Goal: Find specific page/section: Find specific page/section

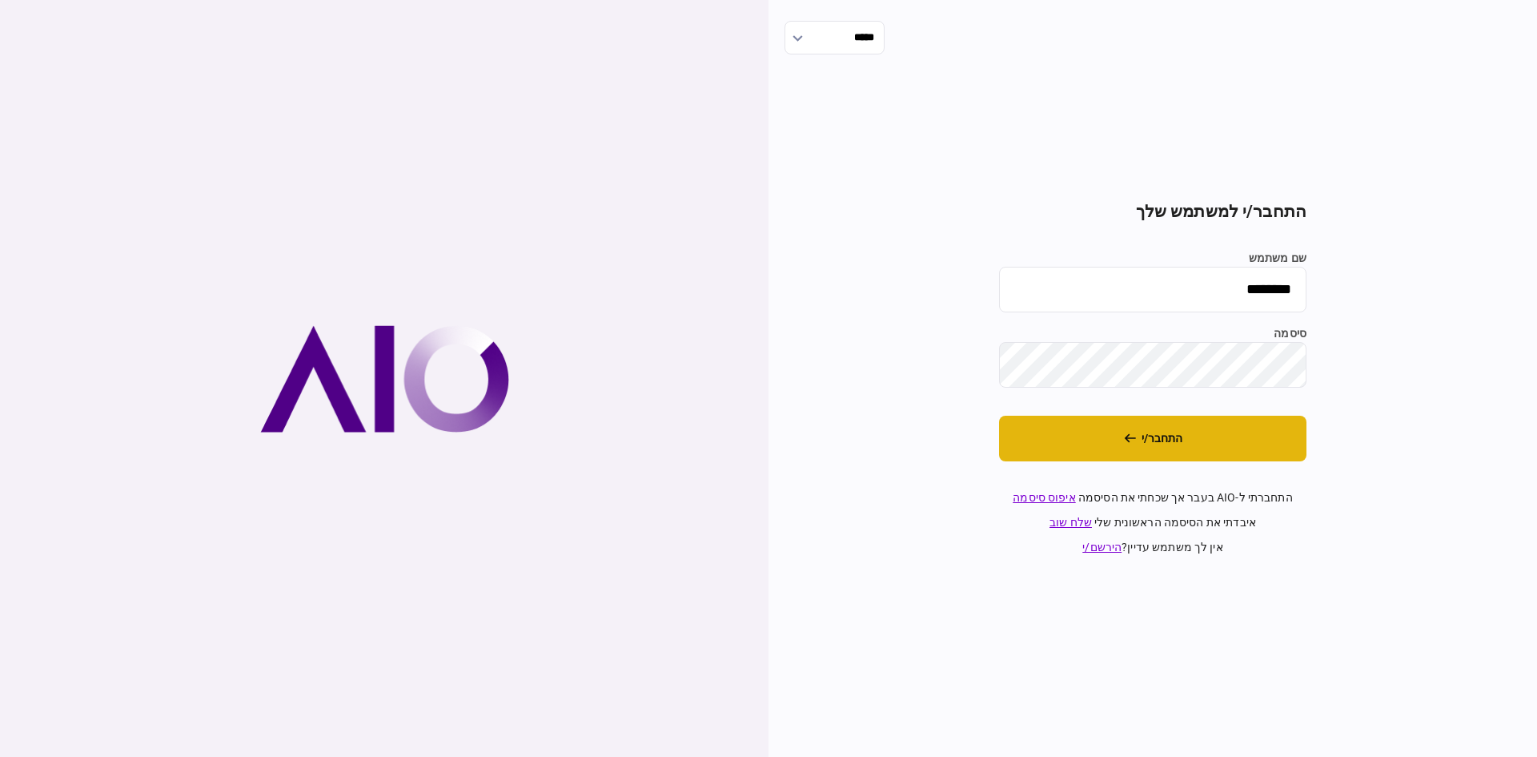
click at [1204, 452] on button "התחבר/י" at bounding box center [1152, 438] width 307 height 46
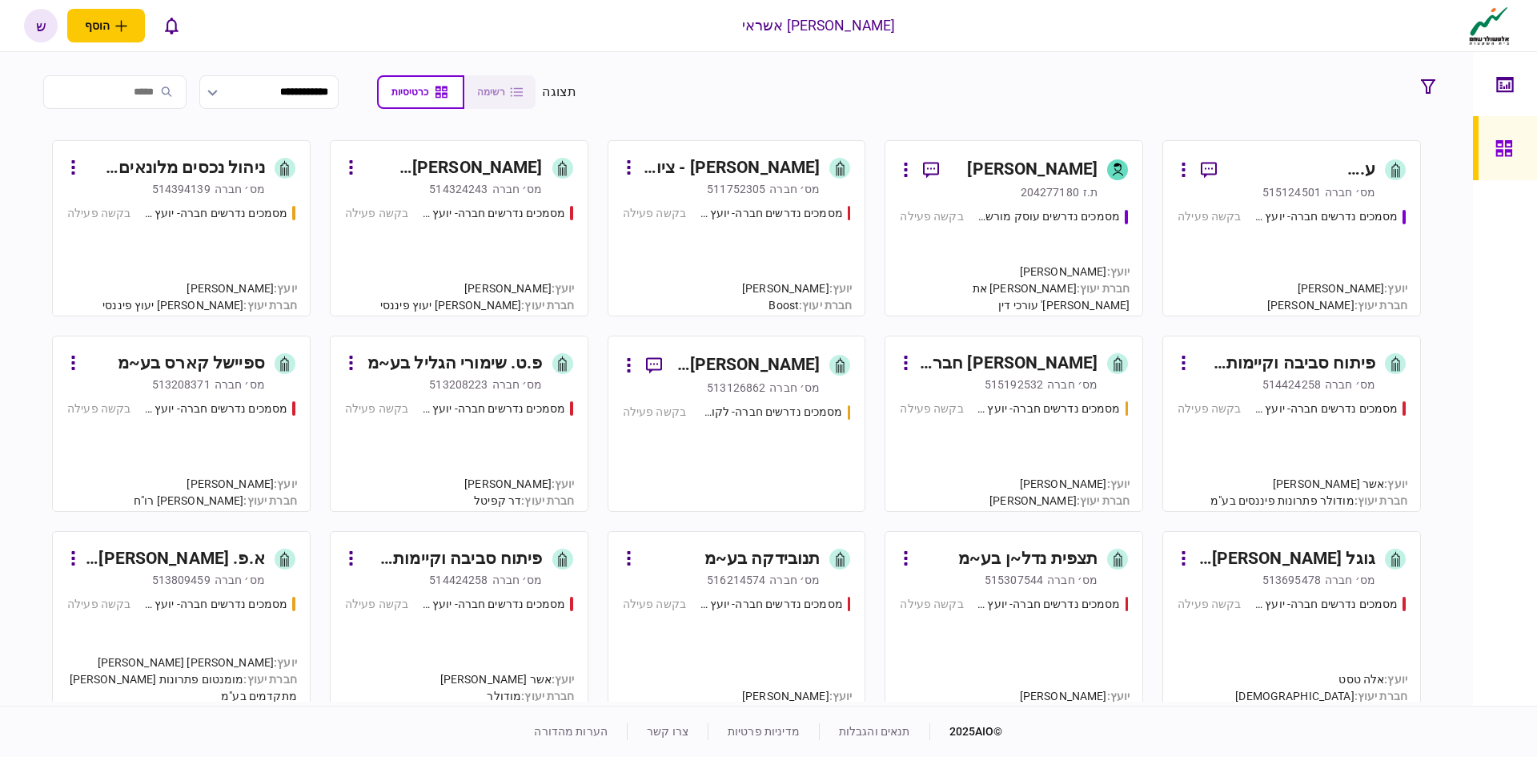
click at [1298, 169] on div "ע. [PERSON_NAME] אחזקות בע~מ" at bounding box center [1303, 170] width 146 height 26
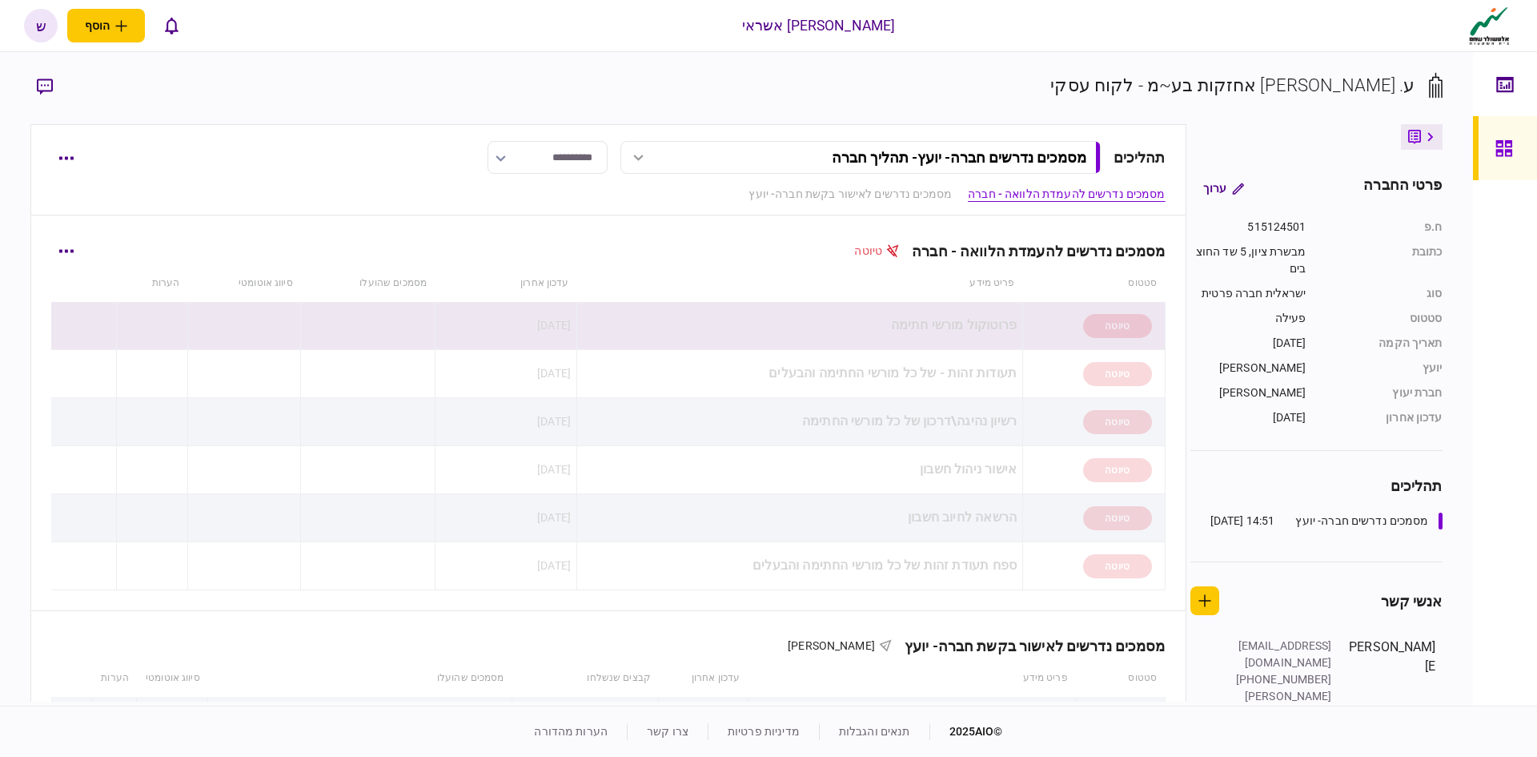
scroll to position [480, 0]
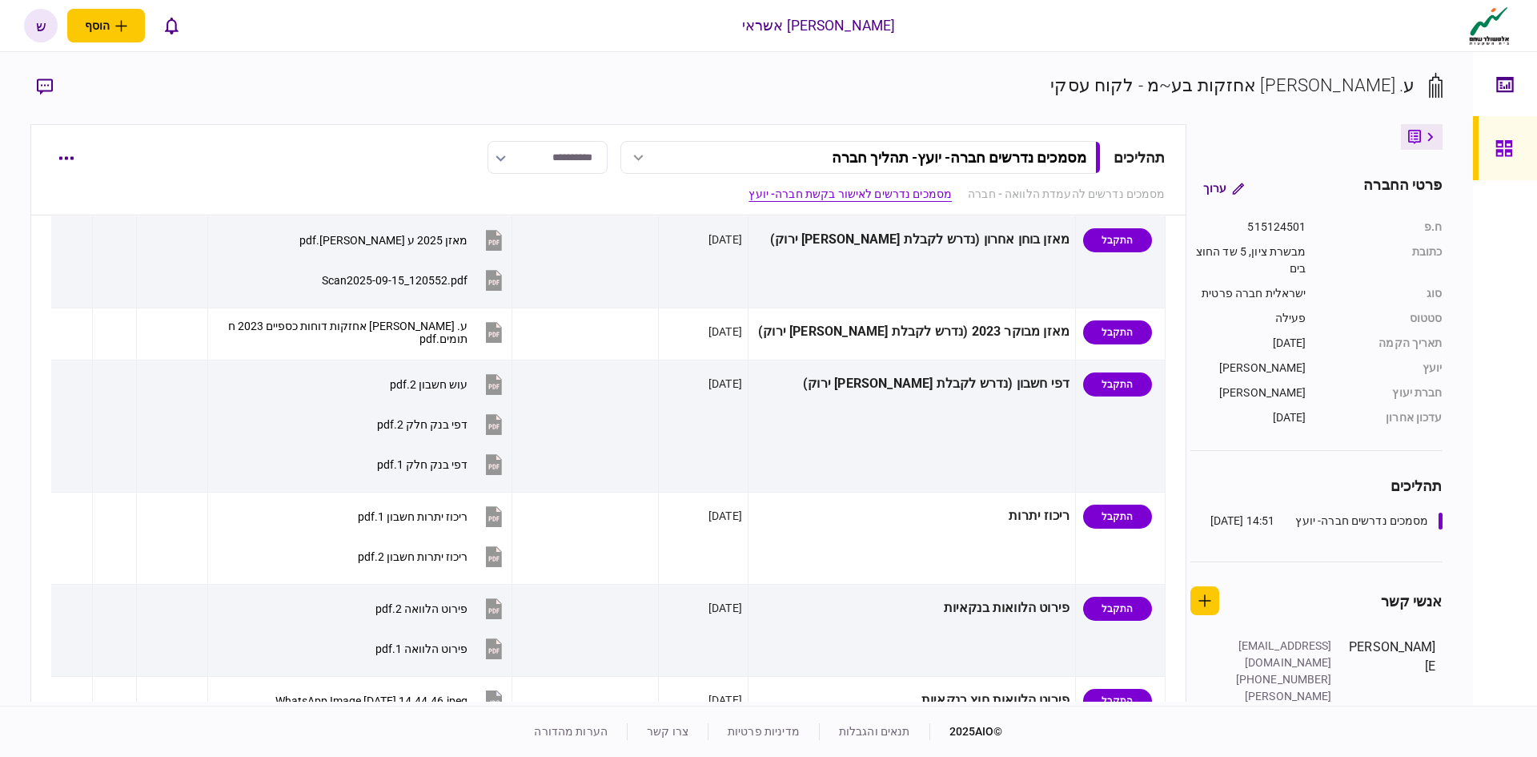
click at [1502, 140] on icon at bounding box center [1503, 148] width 16 height 16
